Goal: Information Seeking & Learning: Learn about a topic

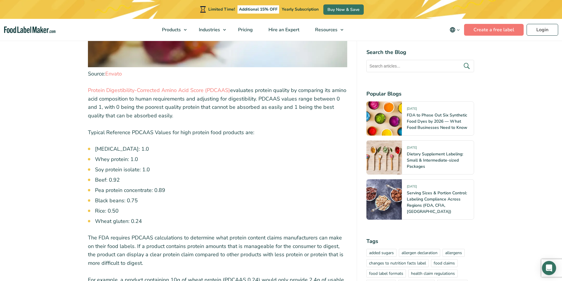
scroll to position [1062, 0]
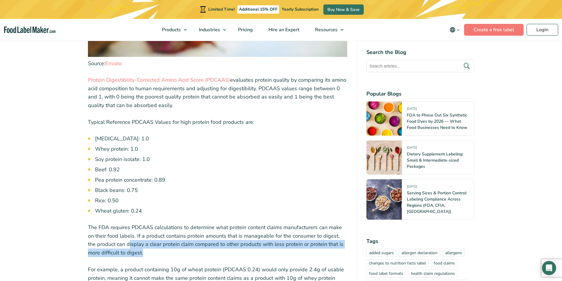
drag, startPoint x: 133, startPoint y: 236, endPoint x: 120, endPoint y: 224, distance: 17.7
click at [120, 224] on p "The FDA requires PDCAAS calculations to determine what protein content claims m…" at bounding box center [217, 240] width 259 height 34
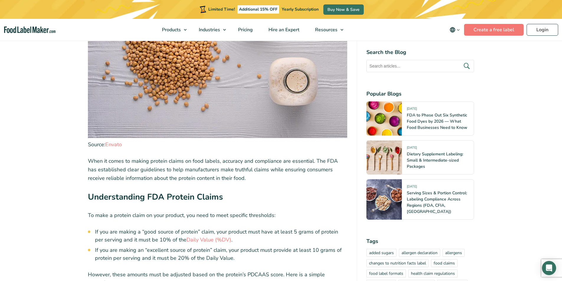
scroll to position [1504, 0]
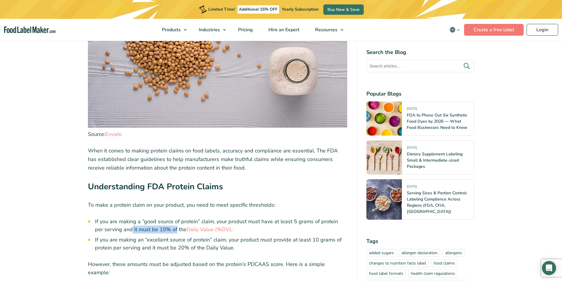
drag, startPoint x: 121, startPoint y: 199, endPoint x: 166, endPoint y: 199, distance: 44.8
click at [166, 218] on li "If you are making a “good source of protein” claim, your product must have at l…" at bounding box center [221, 226] width 252 height 16
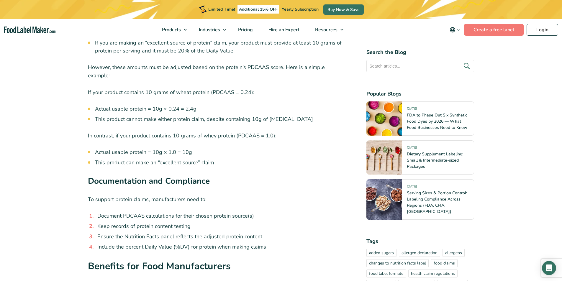
scroll to position [1710, 0]
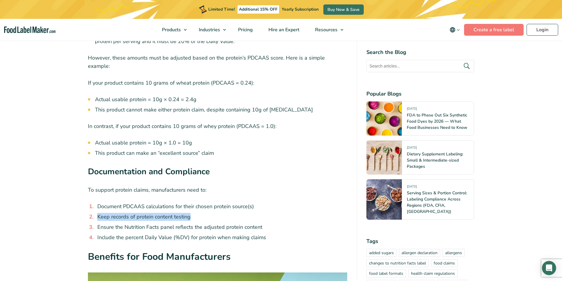
drag, startPoint x: 193, startPoint y: 180, endPoint x: 94, endPoint y: 178, distance: 99.4
click at [95, 213] on li "Keep records of protein content testing" at bounding box center [221, 217] width 252 height 8
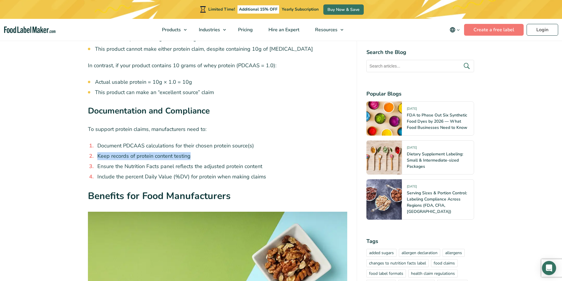
scroll to position [1769, 0]
